Goal: Check status: Check status

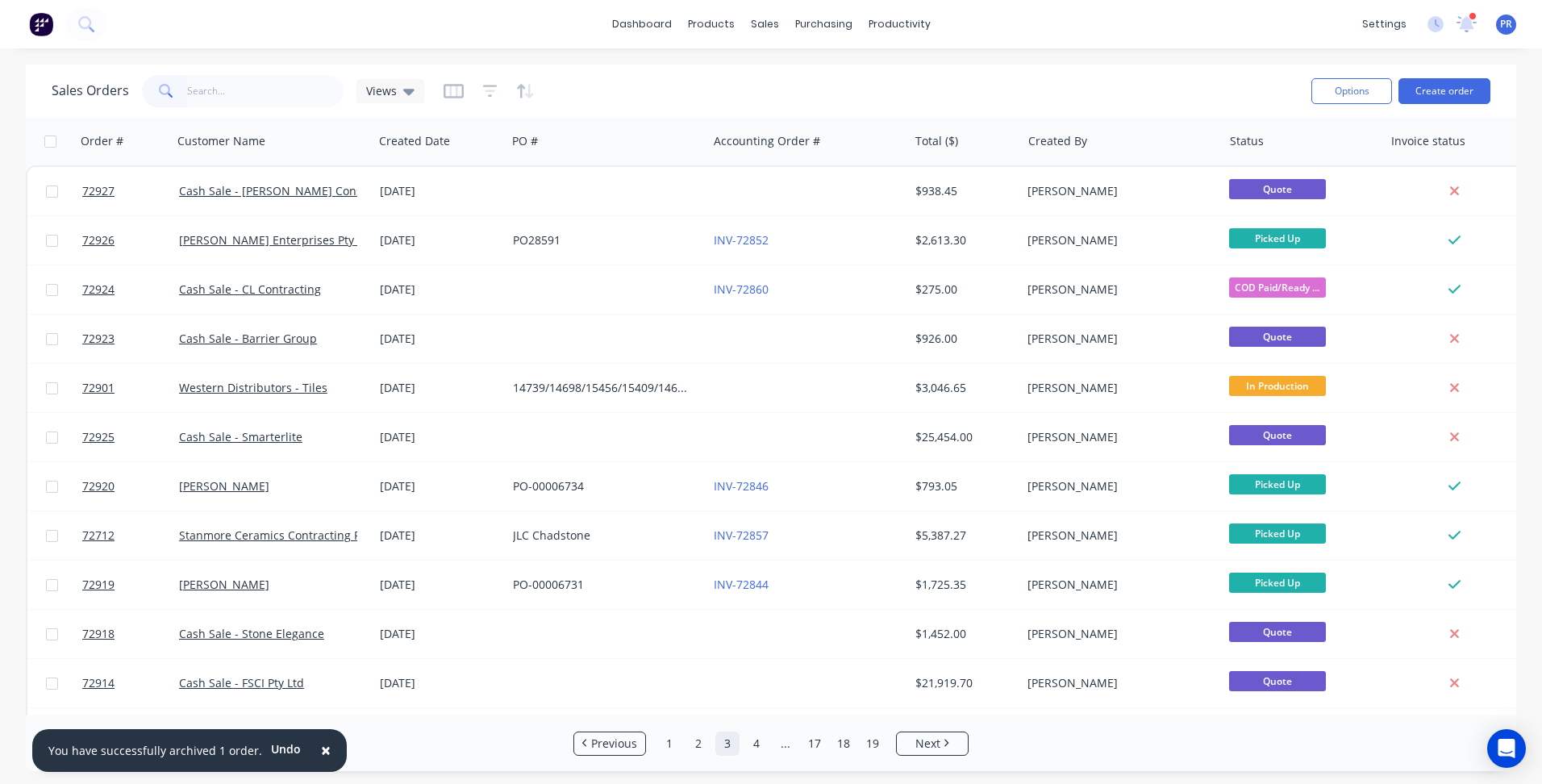
click at [231, 91] on input "text" at bounding box center [266, 91] width 157 height 32
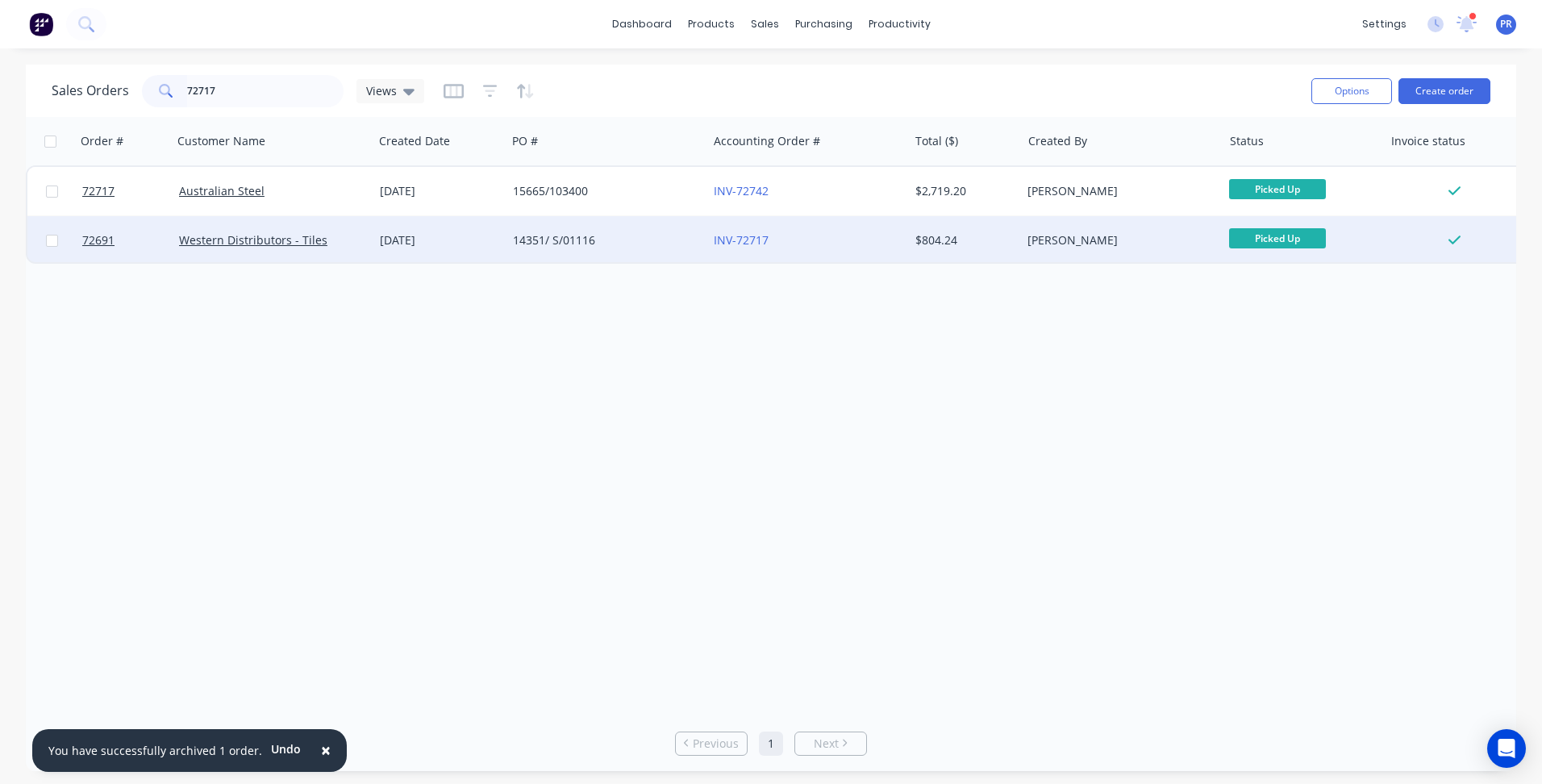
type input "72717"
click at [348, 244] on div "Western Distributors - Tiles" at bounding box center [269, 240] width 180 height 16
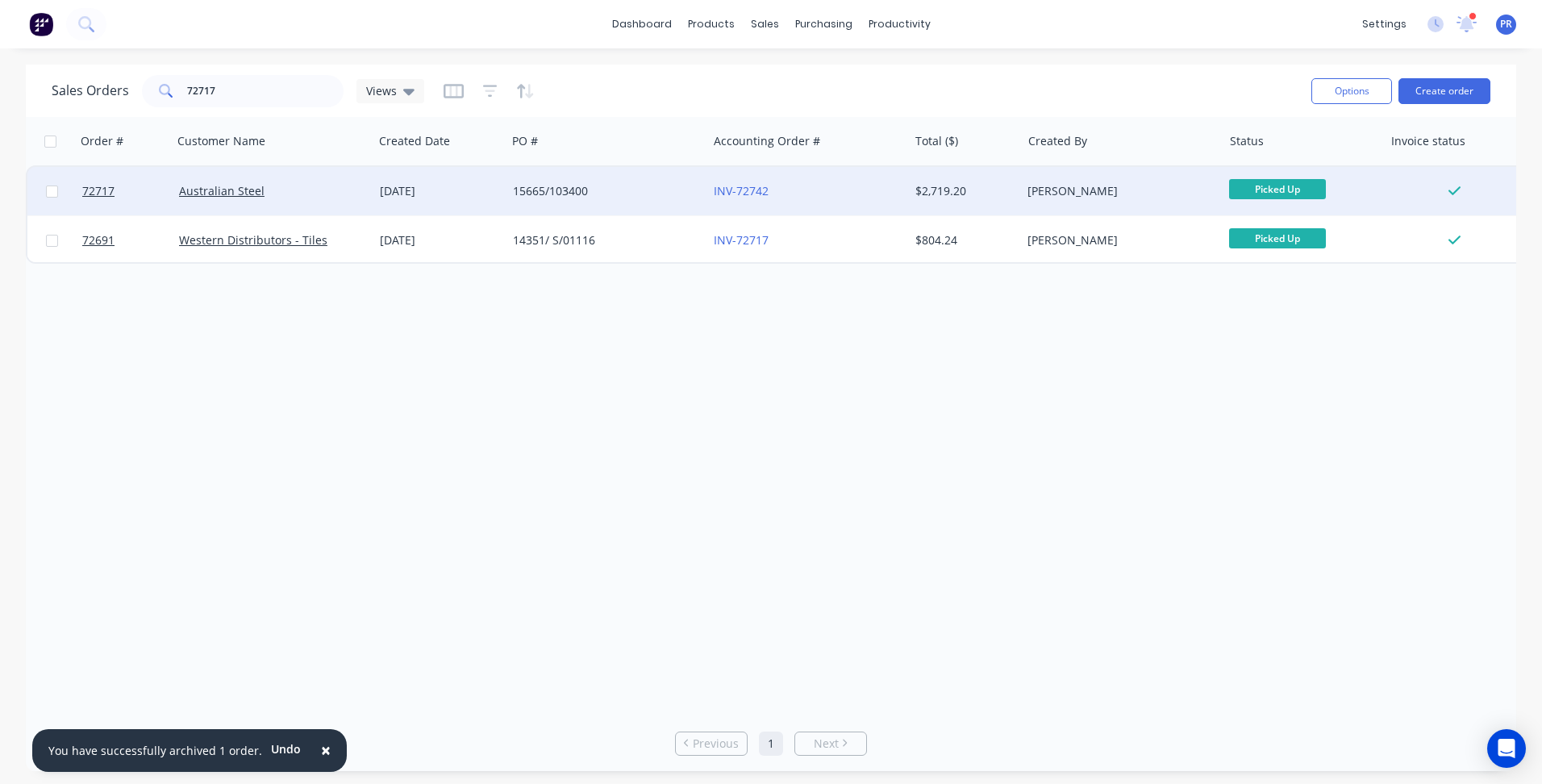
click at [612, 191] on div "15665/103400" at bounding box center [603, 191] width 180 height 16
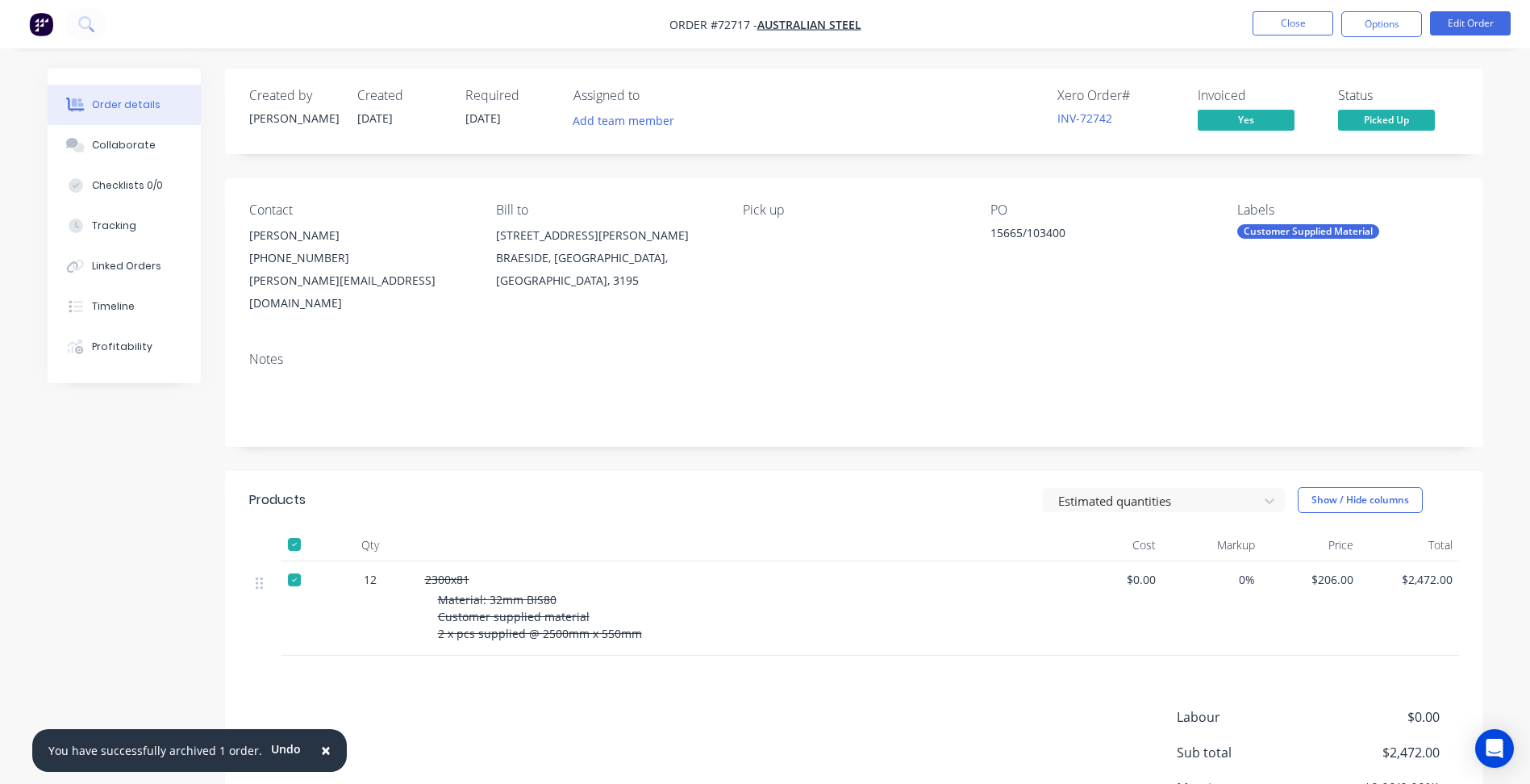
drag, startPoint x: 146, startPoint y: 448, endPoint x: 771, endPoint y: 2, distance: 767.8
click at [146, 448] on div "Created by [PERSON_NAME] Created [DATE] Required [DATE] Assigned to Add team me…" at bounding box center [765, 505] width 1436 height 874
click at [1288, 35] on button "Close" at bounding box center [1293, 24] width 80 height 25
